Goal: Navigation & Orientation: Go to known website

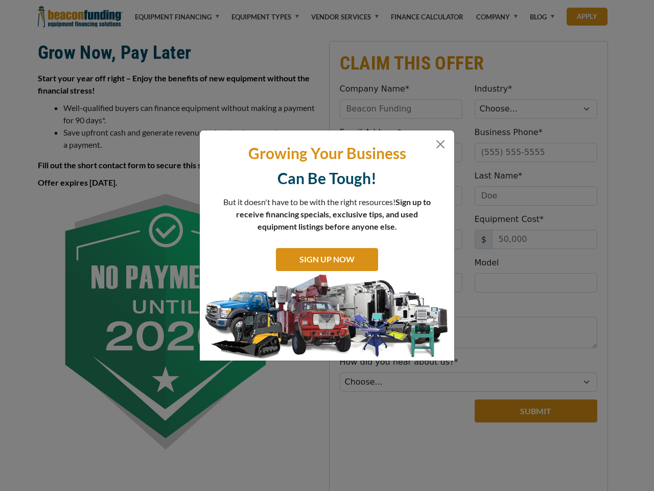
scroll to position [256, 0]
